Goal: Transaction & Acquisition: Subscribe to service/newsletter

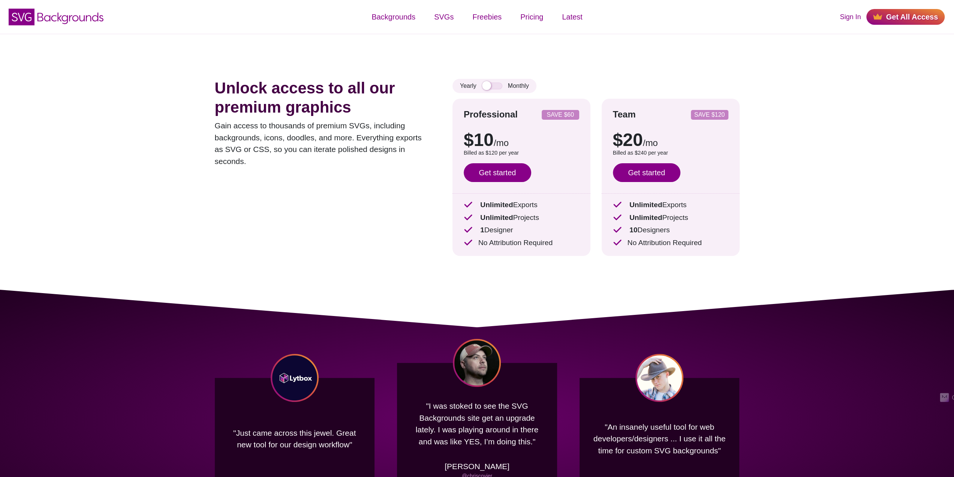
click at [493, 81] on div "Yearly Monthly" at bounding box center [495, 86] width 84 height 14
click at [488, 86] on input "checkbox" at bounding box center [492, 85] width 20 height 7
click at [488, 87] on input "checkbox" at bounding box center [492, 85] width 20 height 7
checkbox input "false"
click at [430, 286] on div "Unlock access to all our premium graphics Gain access to thousands of premium S…" at bounding box center [477, 162] width 570 height 256
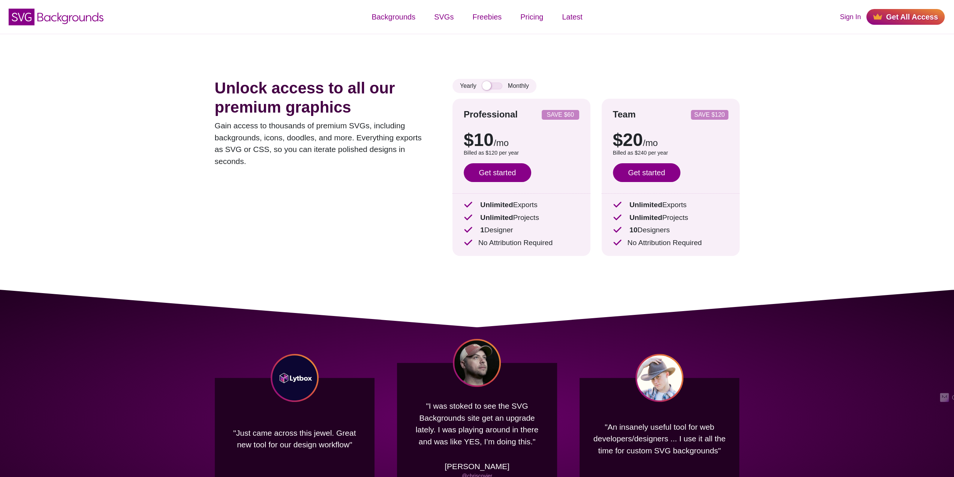
click at [496, 266] on div "Professional SAVE $60 $10 /mo $15 /mo Billed as $120 per year Save $60 with ann…" at bounding box center [596, 183] width 287 height 168
click at [556, 247] on p "No Attribution Required" at bounding box center [521, 242] width 115 height 11
drag, startPoint x: 564, startPoint y: 243, endPoint x: 476, endPoint y: 207, distance: 95.2
click at [476, 207] on div "Unlimited Exports Unlimited Projects 1 Designer No Attribution Required" at bounding box center [521, 223] width 115 height 49
drag, startPoint x: 712, startPoint y: 244, endPoint x: 478, endPoint y: 202, distance: 236.9
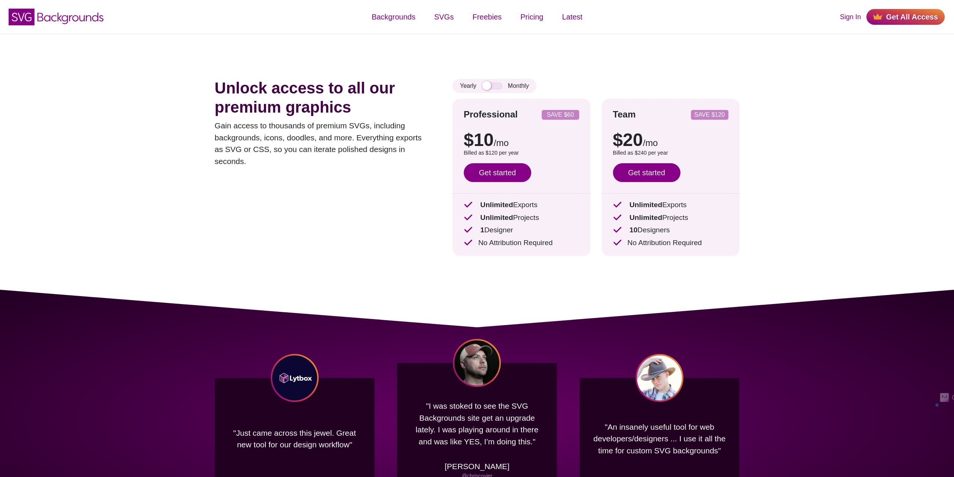
click at [478, 202] on div "Professional SAVE $60 $10 /mo $15 /mo Billed as $120 per year Save $60 with ann…" at bounding box center [596, 183] width 287 height 168
click at [596, 242] on div "Professional SAVE $60 $10 /mo $15 /mo Billed as $120 per year Save $60 with ann…" at bounding box center [596, 183] width 287 height 168
drag, startPoint x: 689, startPoint y: 241, endPoint x: 475, endPoint y: 204, distance: 216.8
click at [475, 204] on div "Professional SAVE $60 $10 /mo $15 /mo Billed as $120 per year Save $60 with ann…" at bounding box center [596, 183] width 287 height 168
drag, startPoint x: 643, startPoint y: 245, endPoint x: 702, endPoint y: 260, distance: 60.4
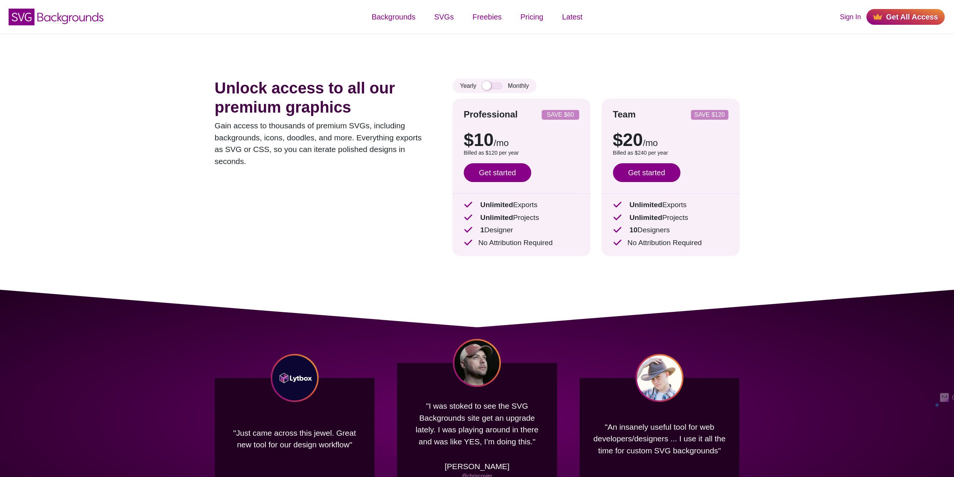
click at [644, 245] on p "No Attribution Required" at bounding box center [670, 242] width 115 height 11
click at [721, 236] on div "Unlimited Exports Unlimited Projects 10 Designers No Attribution Required" at bounding box center [670, 223] width 115 height 49
drag, startPoint x: 718, startPoint y: 244, endPoint x: 466, endPoint y: 202, distance: 255.4
click at [466, 202] on div "Professional SAVE $60 $10 /mo $15 /mo Billed as $120 per year Save $60 with ann…" at bounding box center [596, 183] width 287 height 168
click at [579, 234] on div "Professional SAVE $60 $10 /mo $15 /mo Billed as $120 per year Save $60 with ann…" at bounding box center [522, 177] width 138 height 157
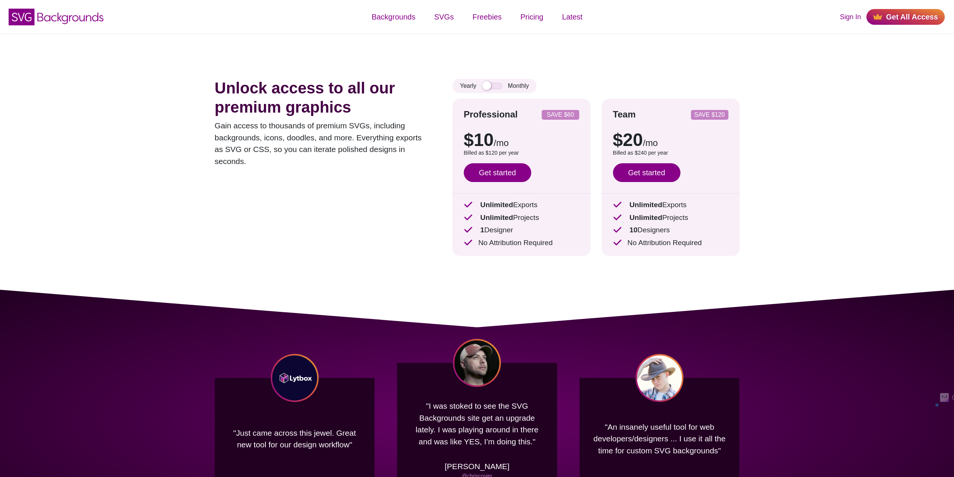
drag, startPoint x: 660, startPoint y: 240, endPoint x: 474, endPoint y: 204, distance: 189.8
click at [474, 204] on div "Professional SAVE $60 $10 /mo $15 /mo Billed as $120 per year Save $60 with ann…" at bounding box center [596, 183] width 287 height 168
click at [572, 235] on p "1 Designer" at bounding box center [521, 230] width 115 height 11
drag, startPoint x: 711, startPoint y: 242, endPoint x: 468, endPoint y: 200, distance: 247.0
click at [468, 200] on div "Professional SAVE $60 $10 /mo $15 /mo Billed as $120 per year Save $60 with ann…" at bounding box center [596, 183] width 287 height 168
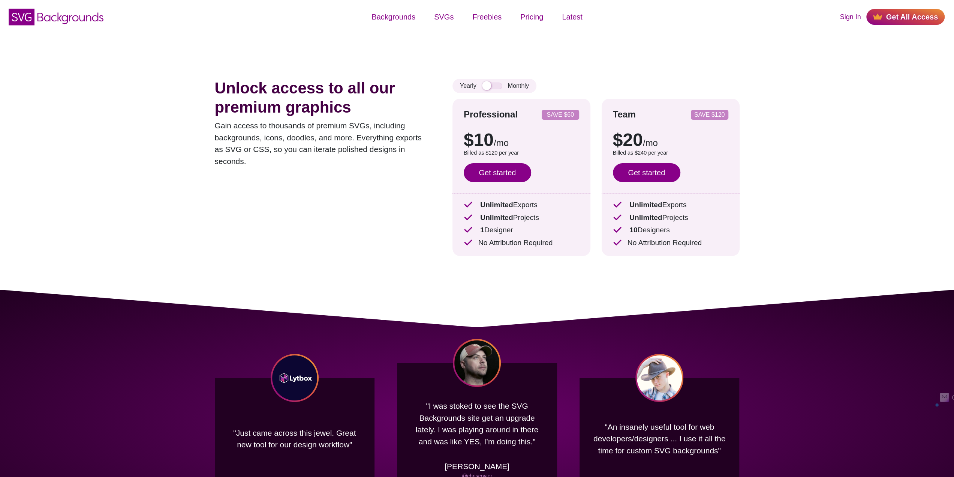
click at [606, 238] on div "Team SAVE $120 $20 /mo $30 /mo Billed as $240 per year Save $120 with annual bi…" at bounding box center [671, 177] width 138 height 157
drag, startPoint x: 713, startPoint y: 242, endPoint x: 614, endPoint y: 202, distance: 106.8
click at [614, 202] on div "Unlimited Exports Unlimited Projects 10 Designers No Attribution Required" at bounding box center [670, 223] width 115 height 49
click at [568, 245] on p "No Attribution Required" at bounding box center [521, 242] width 115 height 11
drag, startPoint x: 526, startPoint y: 242, endPoint x: 479, endPoint y: 198, distance: 65.0
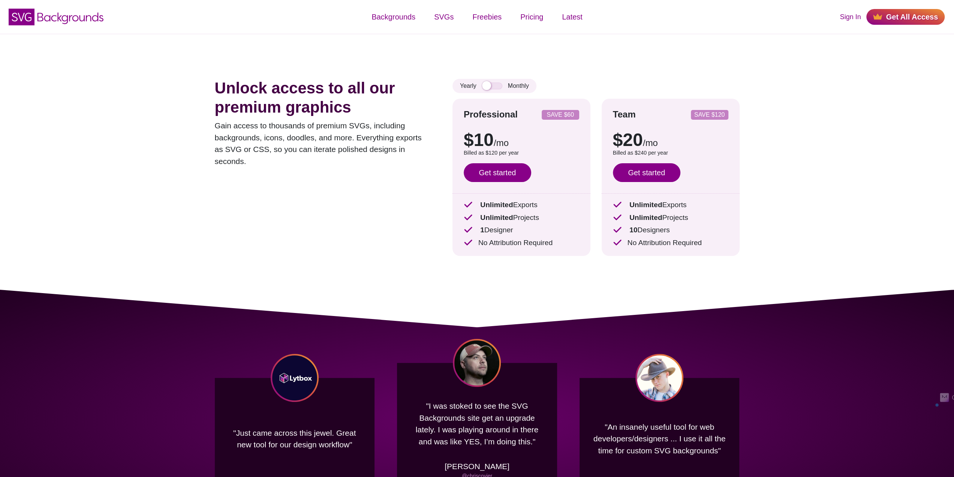
click at [479, 198] on div "Professional SAVE $60 $10 /mo $15 /mo Billed as $120 per year Save $60 with ann…" at bounding box center [522, 177] width 138 height 157
click at [694, 240] on p "No Attribution Required" at bounding box center [670, 242] width 115 height 11
drag, startPoint x: 707, startPoint y: 244, endPoint x: 616, endPoint y: 200, distance: 100.9
click at [616, 200] on div "Unlimited Exports Unlimited Projects 10 Designers No Attribution Required" at bounding box center [670, 223] width 115 height 49
click at [532, 222] on p "Unlimited Projects" at bounding box center [521, 217] width 115 height 11
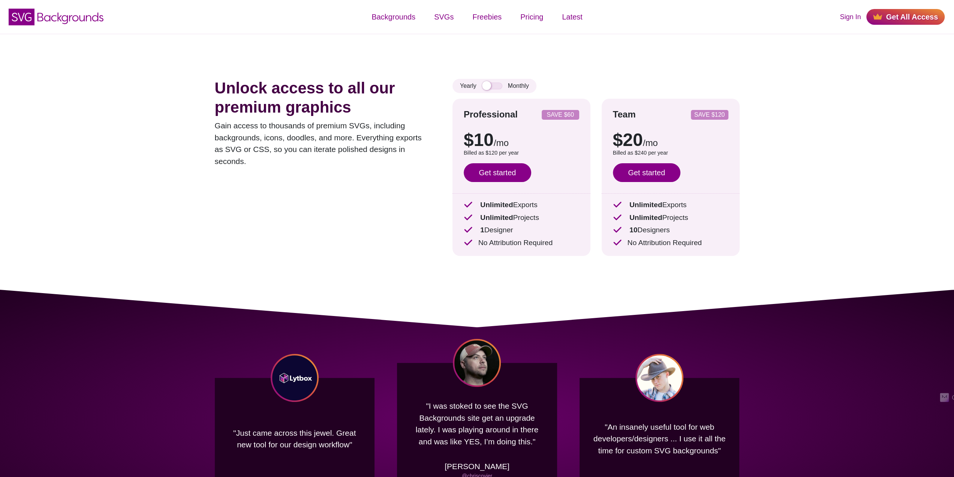
drag, startPoint x: 391, startPoint y: 427, endPoint x: 317, endPoint y: -45, distance: 477.8
